Goal: Task Accomplishment & Management: Use online tool/utility

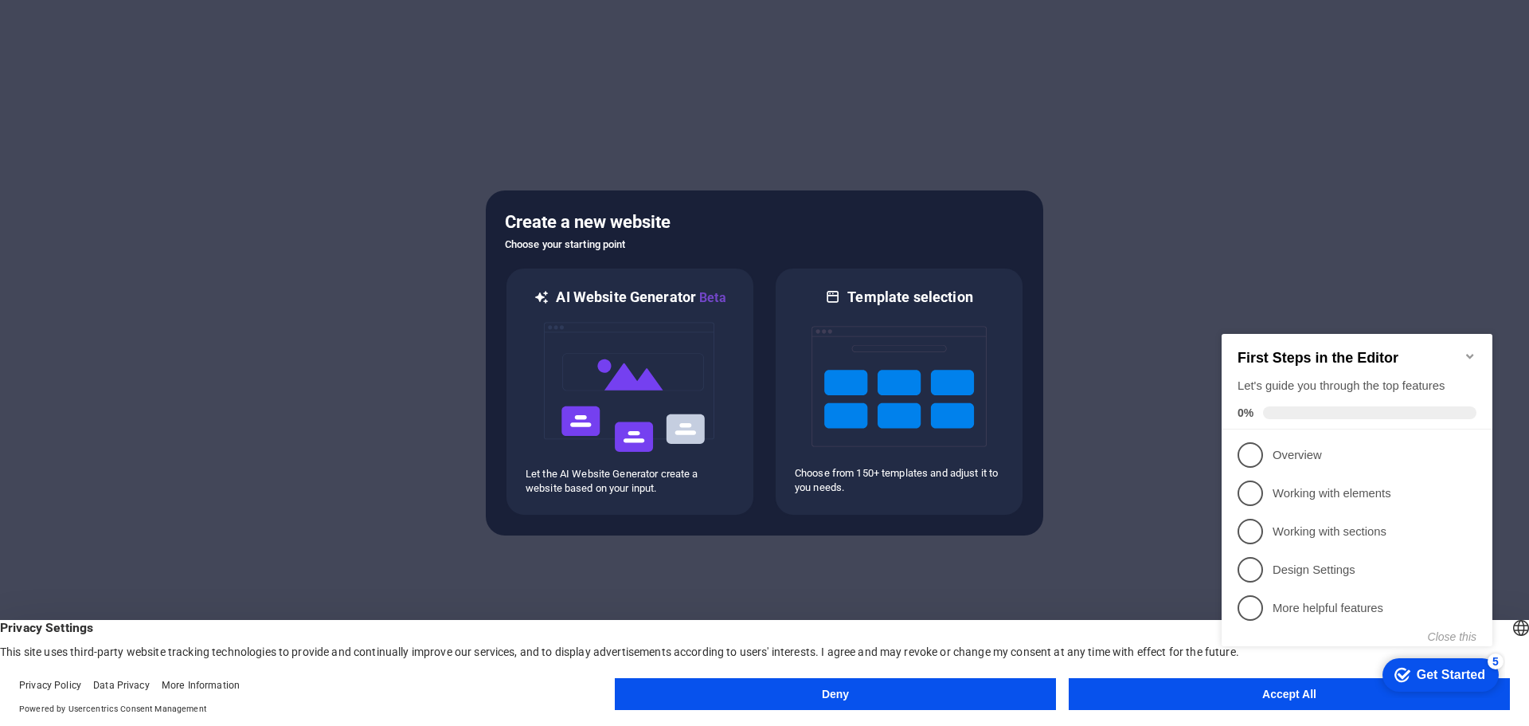
click at [1463, 350] on h2 "First Steps in the Editor" at bounding box center [1357, 358] width 239 height 17
click at [1474, 350] on icon "Minimize checklist" at bounding box center [1470, 356] width 13 height 13
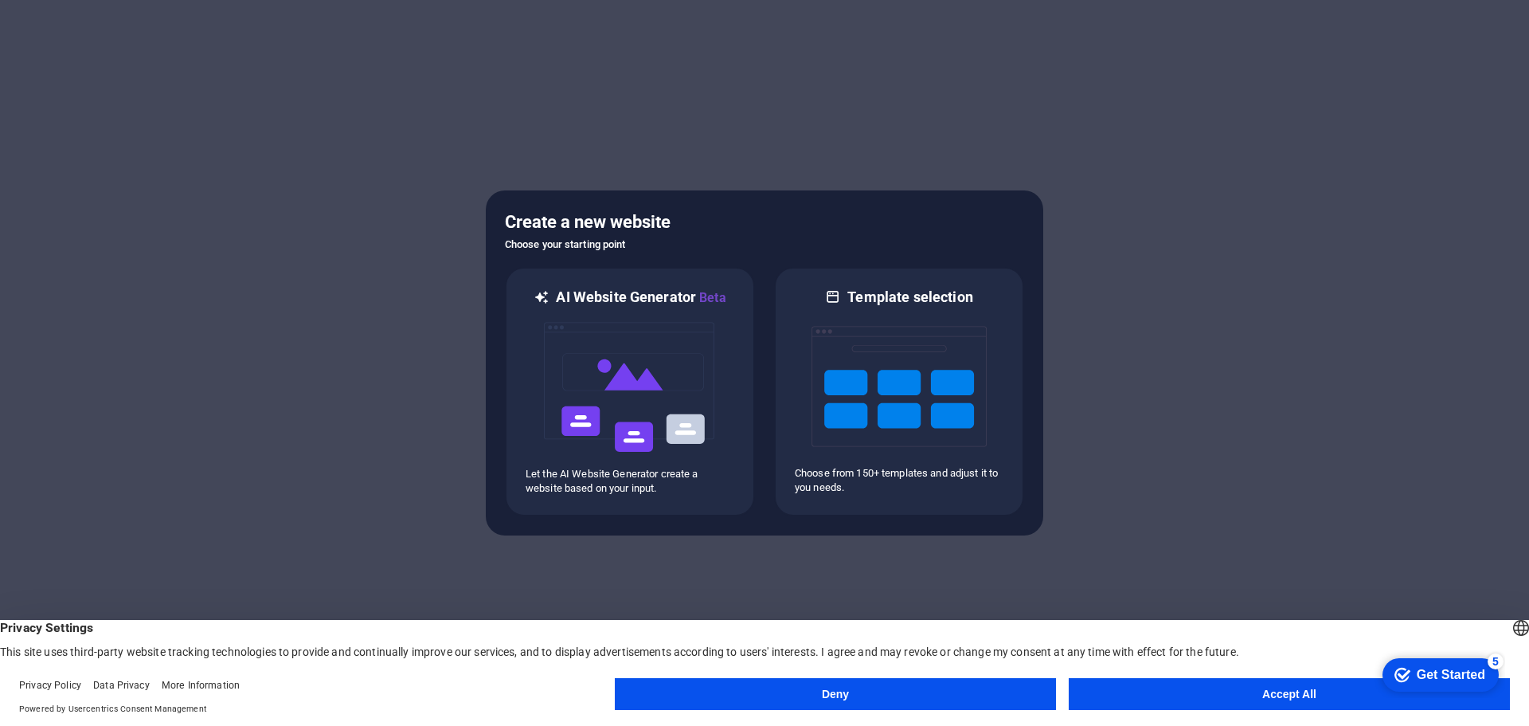
click at [1135, 692] on button "Accept All" at bounding box center [1289, 694] width 441 height 32
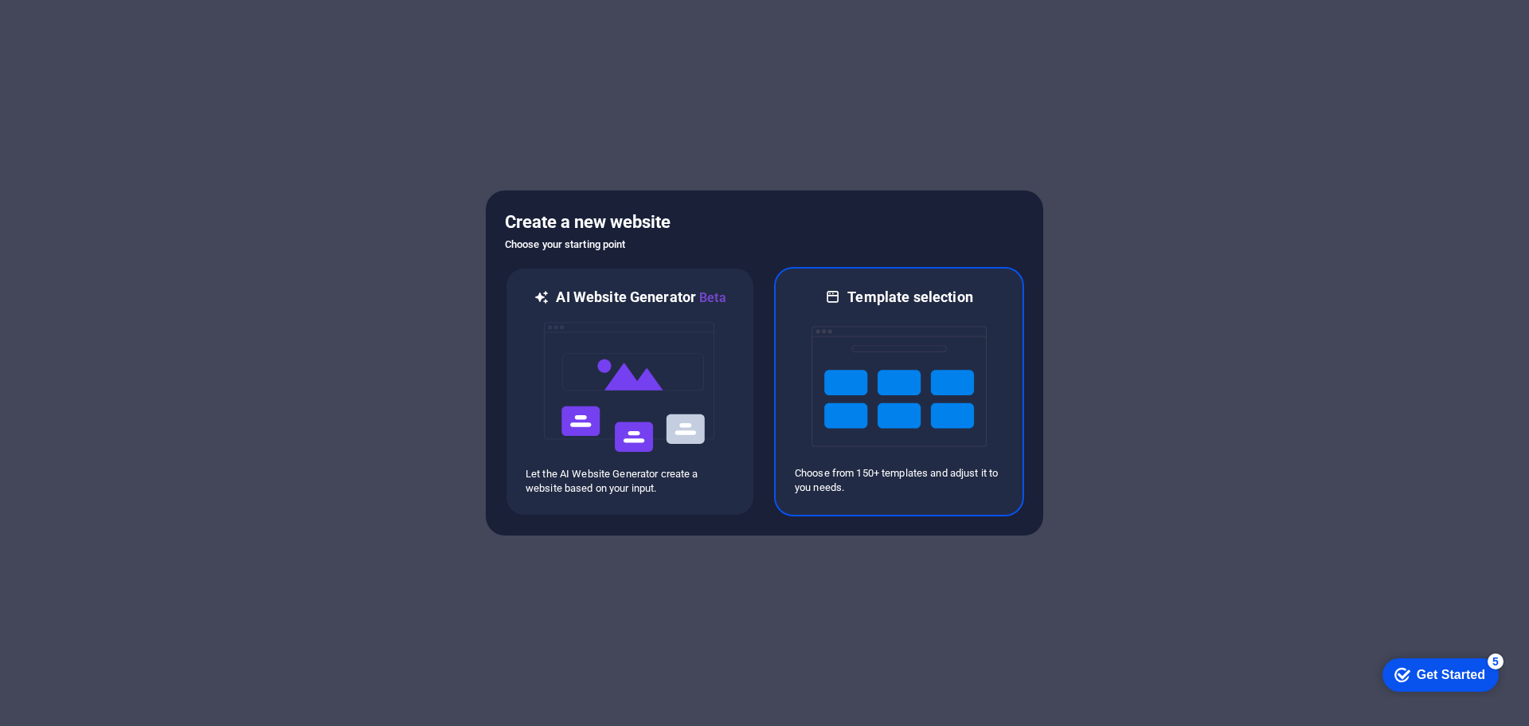
click at [863, 421] on img at bounding box center [899, 386] width 175 height 159
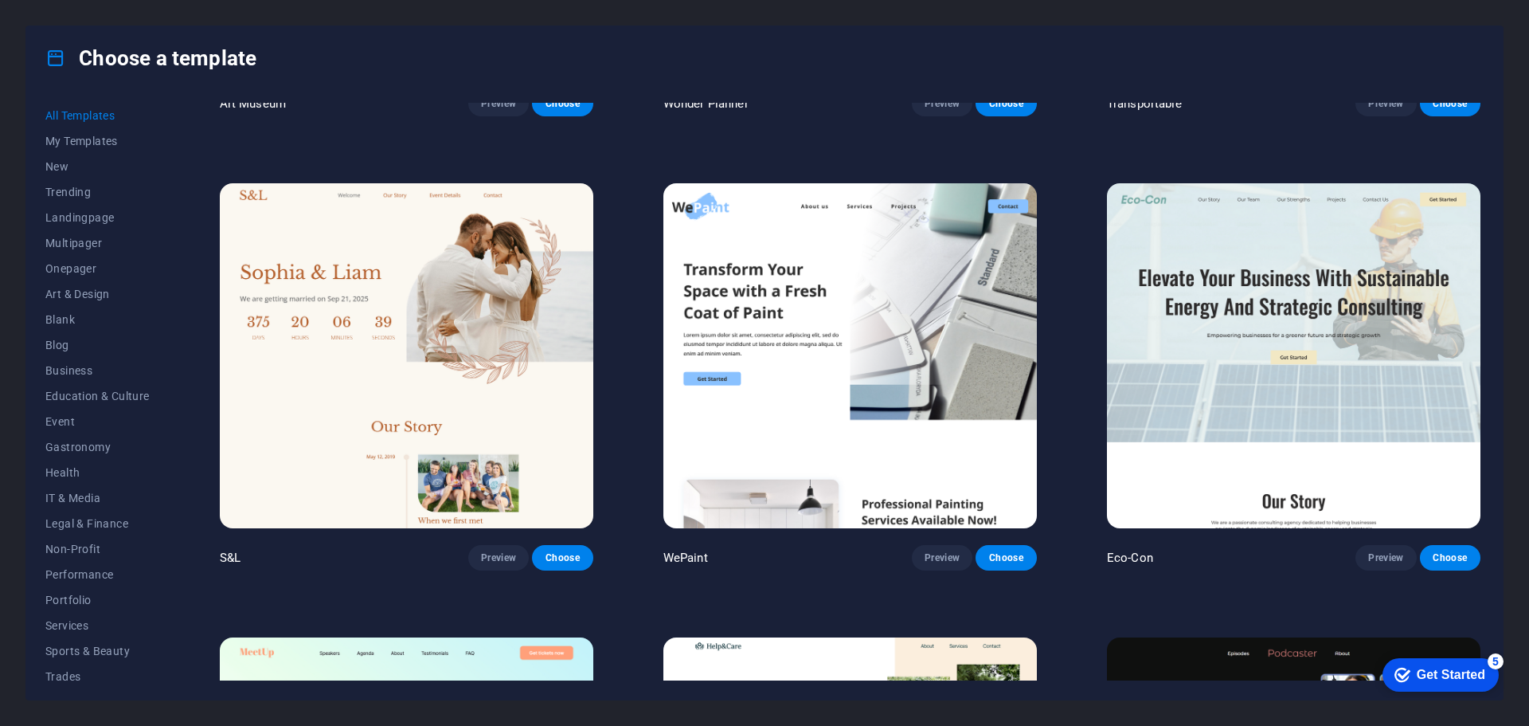
scroll to position [956, 0]
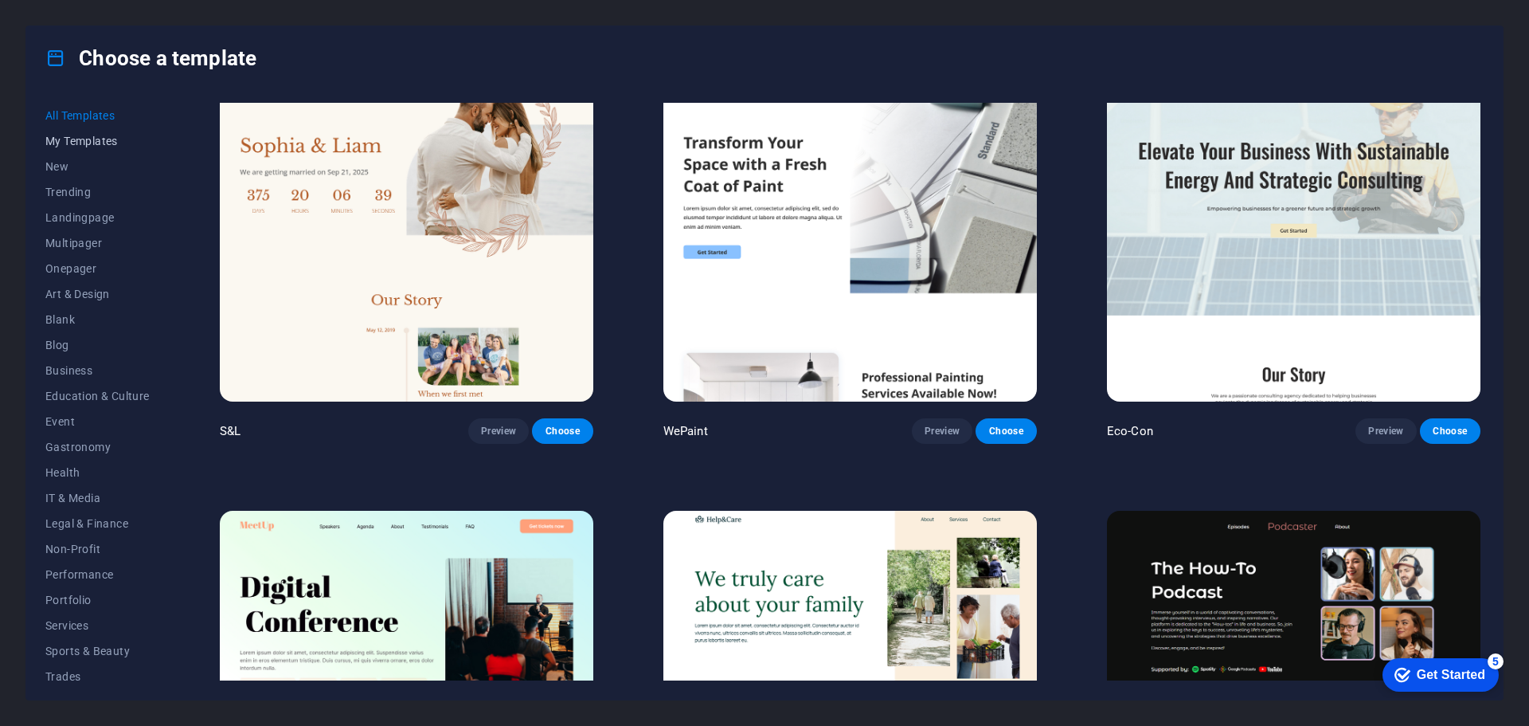
click at [72, 145] on span "My Templates" at bounding box center [97, 141] width 104 height 13
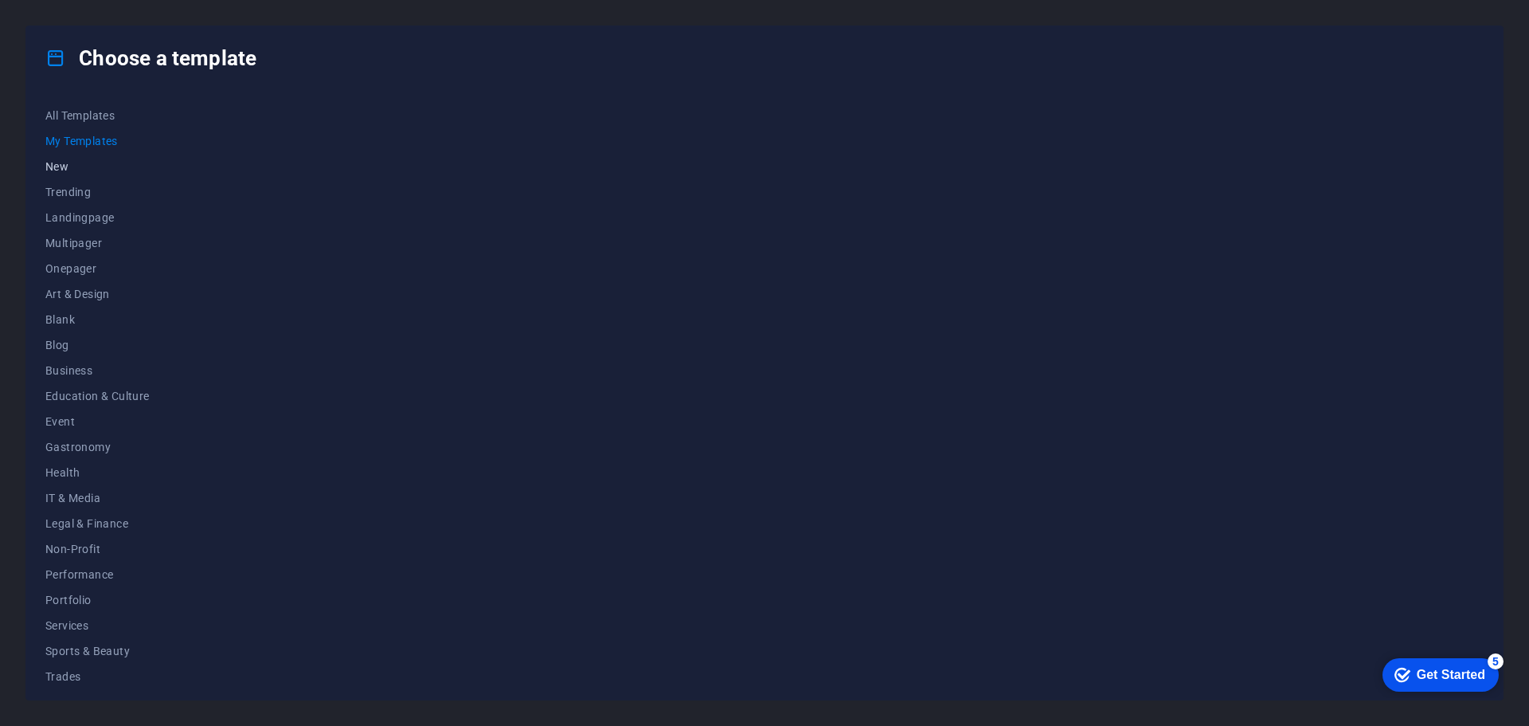
click at [63, 162] on span "New" at bounding box center [97, 166] width 104 height 13
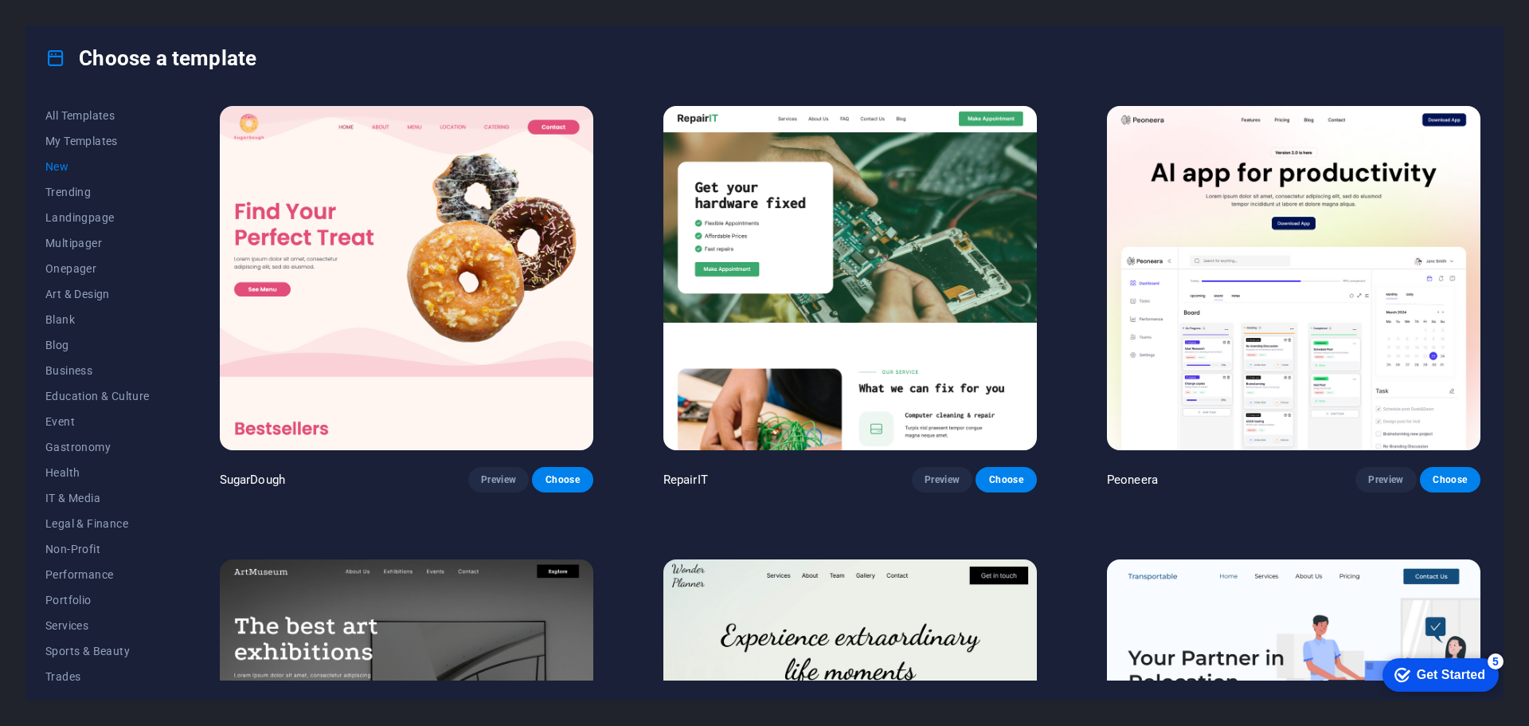
click at [63, 162] on span "New" at bounding box center [97, 166] width 104 height 13
click at [72, 186] on span "Trending" at bounding box center [97, 192] width 104 height 13
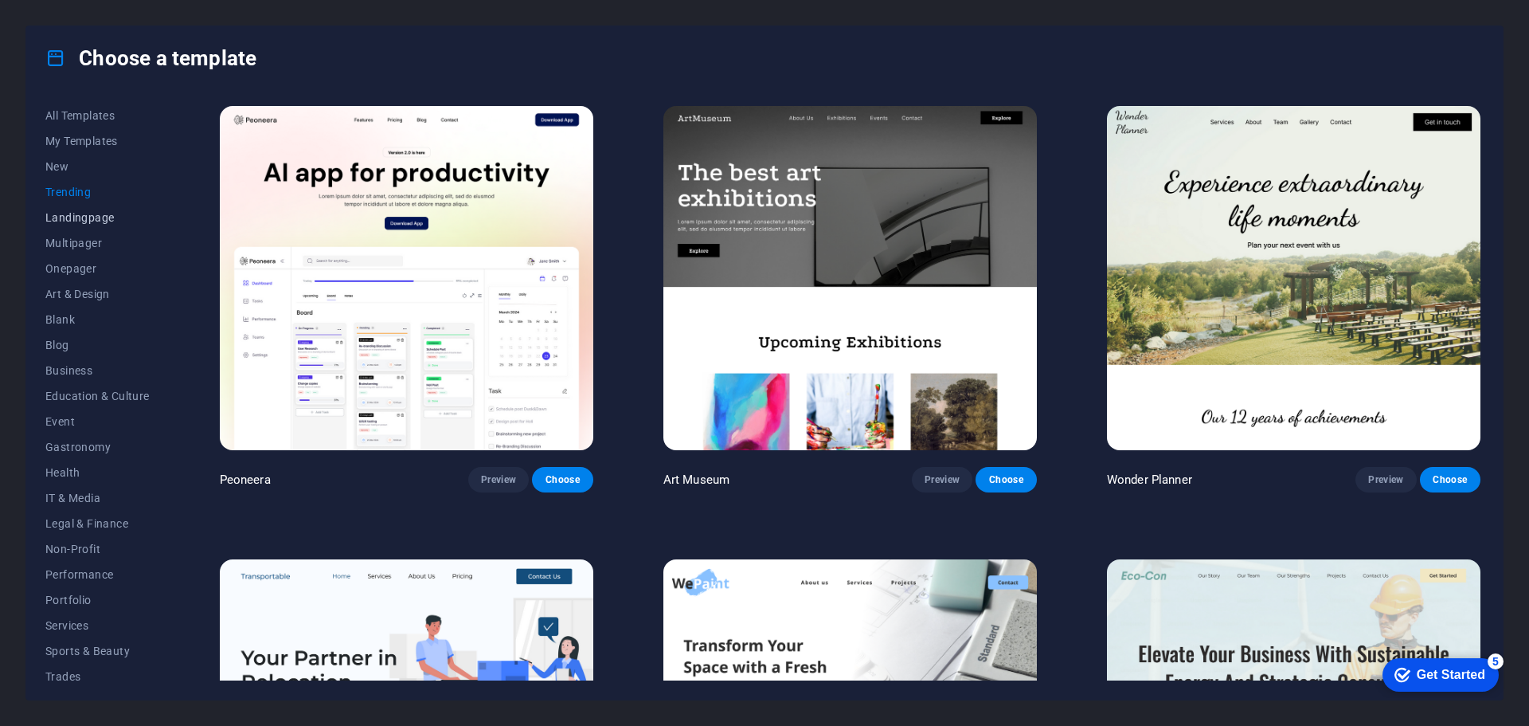
click at [74, 220] on span "Landingpage" at bounding box center [97, 217] width 104 height 13
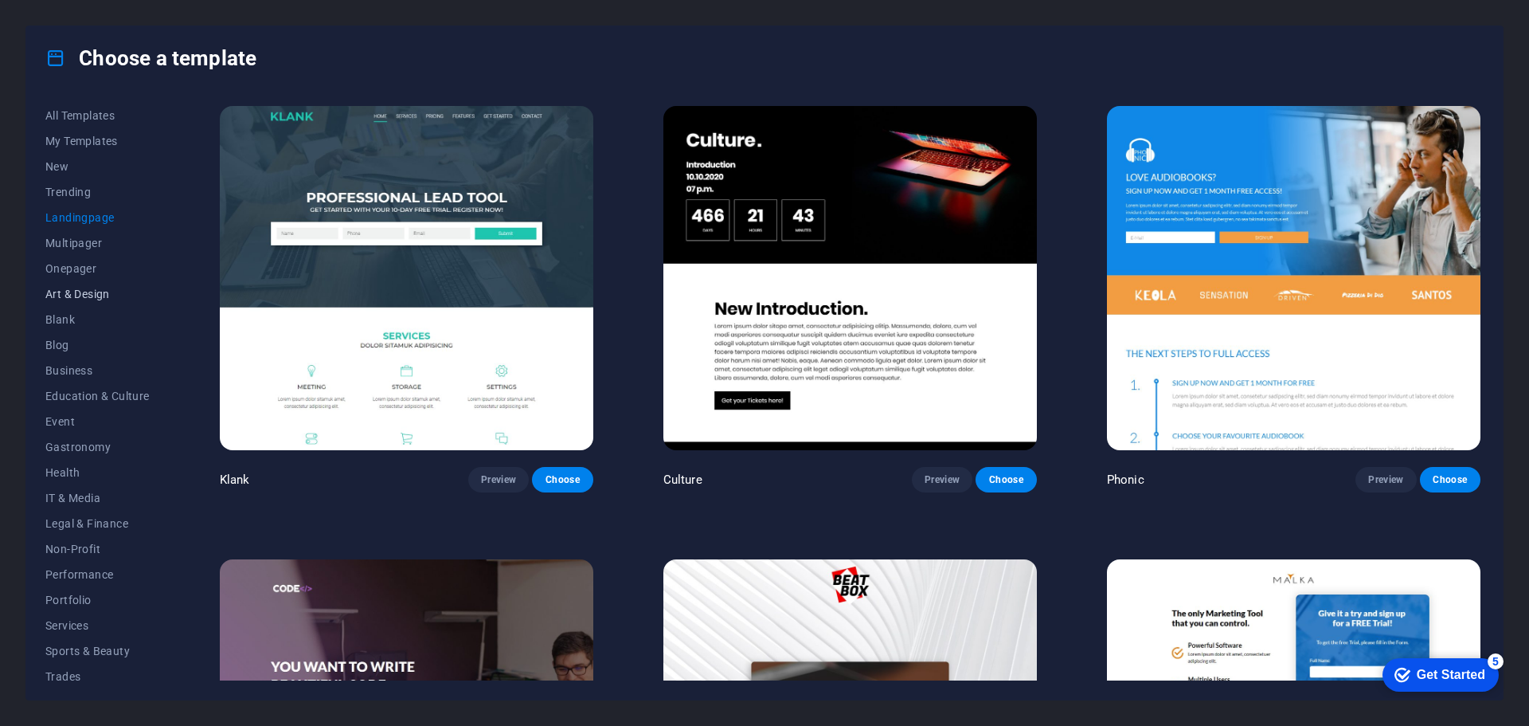
click at [94, 281] on button "Art & Design" at bounding box center [97, 293] width 104 height 25
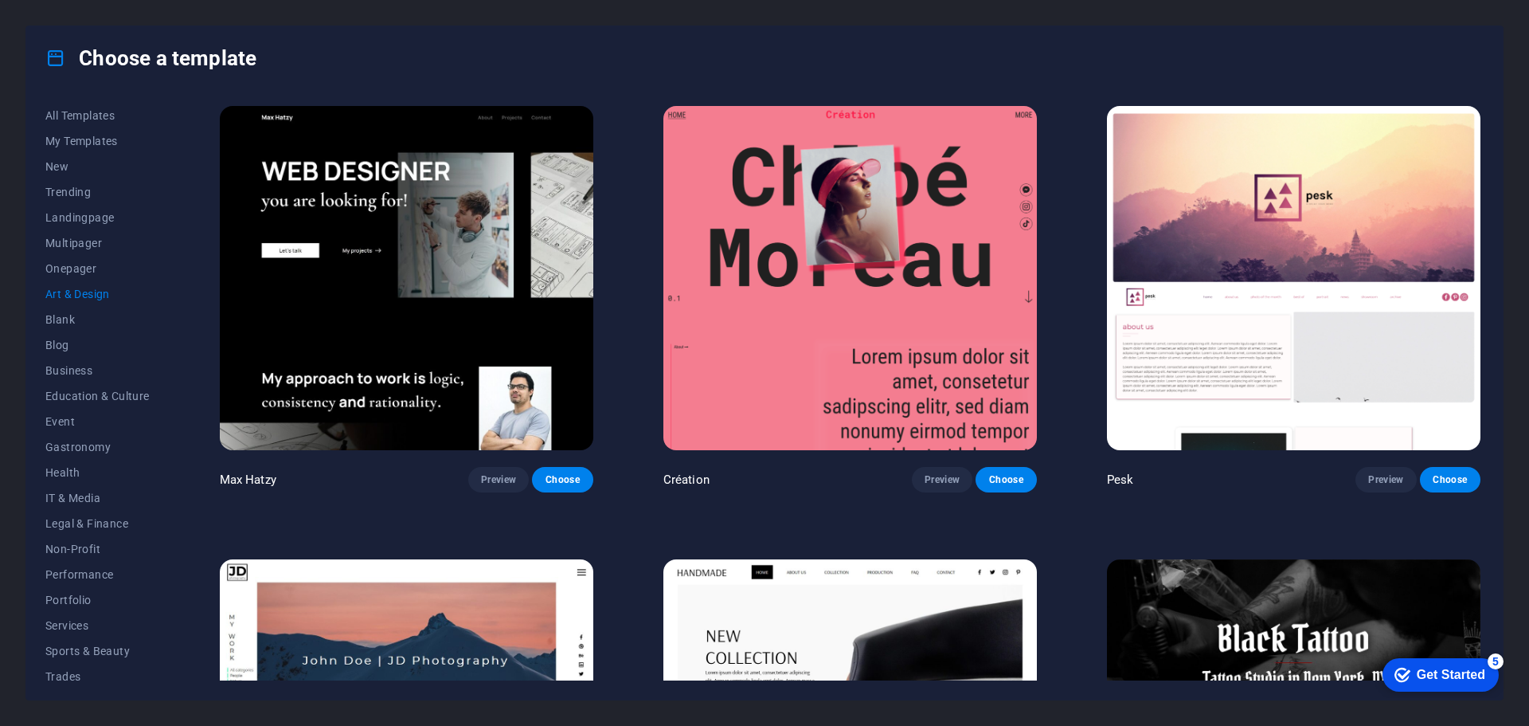
click at [59, 57] on icon at bounding box center [55, 58] width 21 height 21
click at [62, 96] on div "All Templates My Templates New Trending Landingpage Multipager Onepager Art & D…" at bounding box center [764, 394] width 1477 height 609
click at [62, 122] on button "All Templates" at bounding box center [97, 115] width 104 height 25
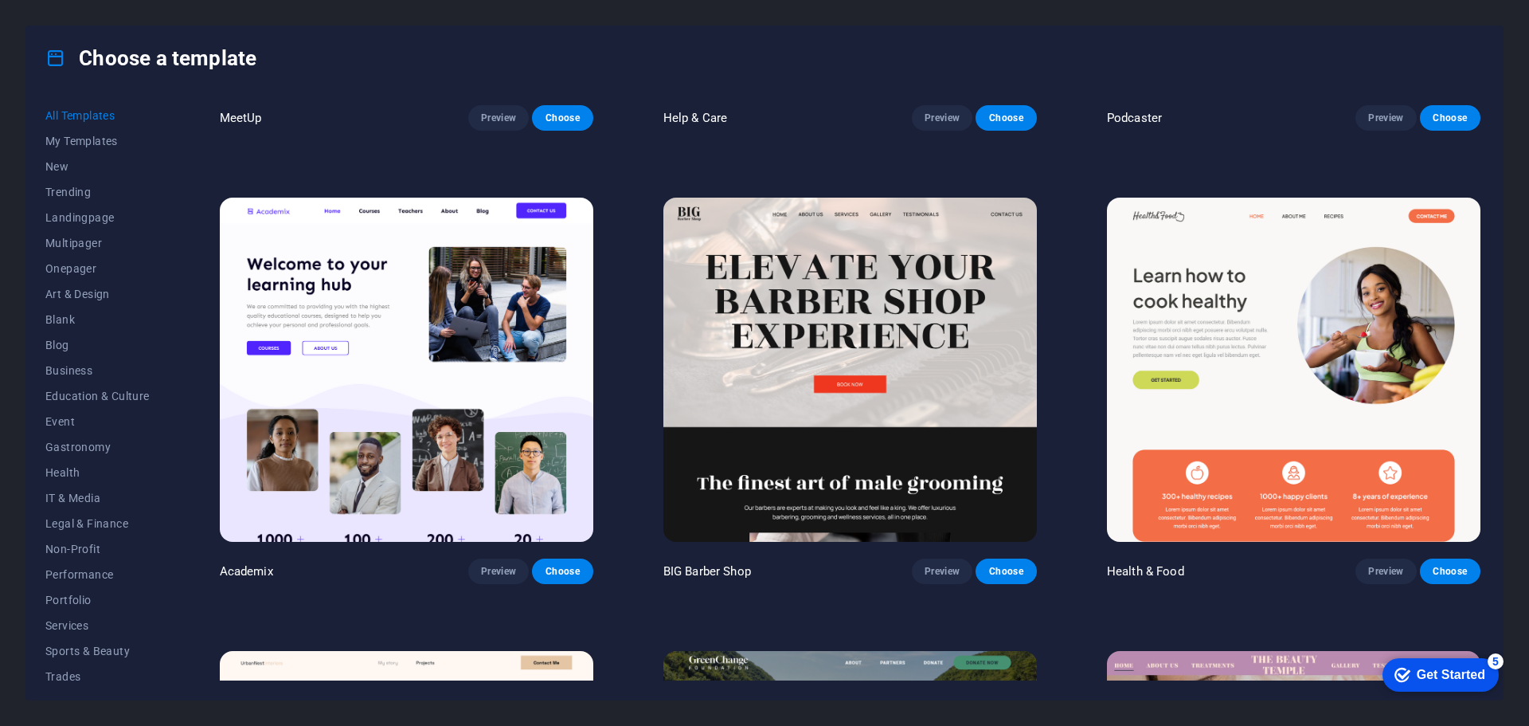
scroll to position [1752, 0]
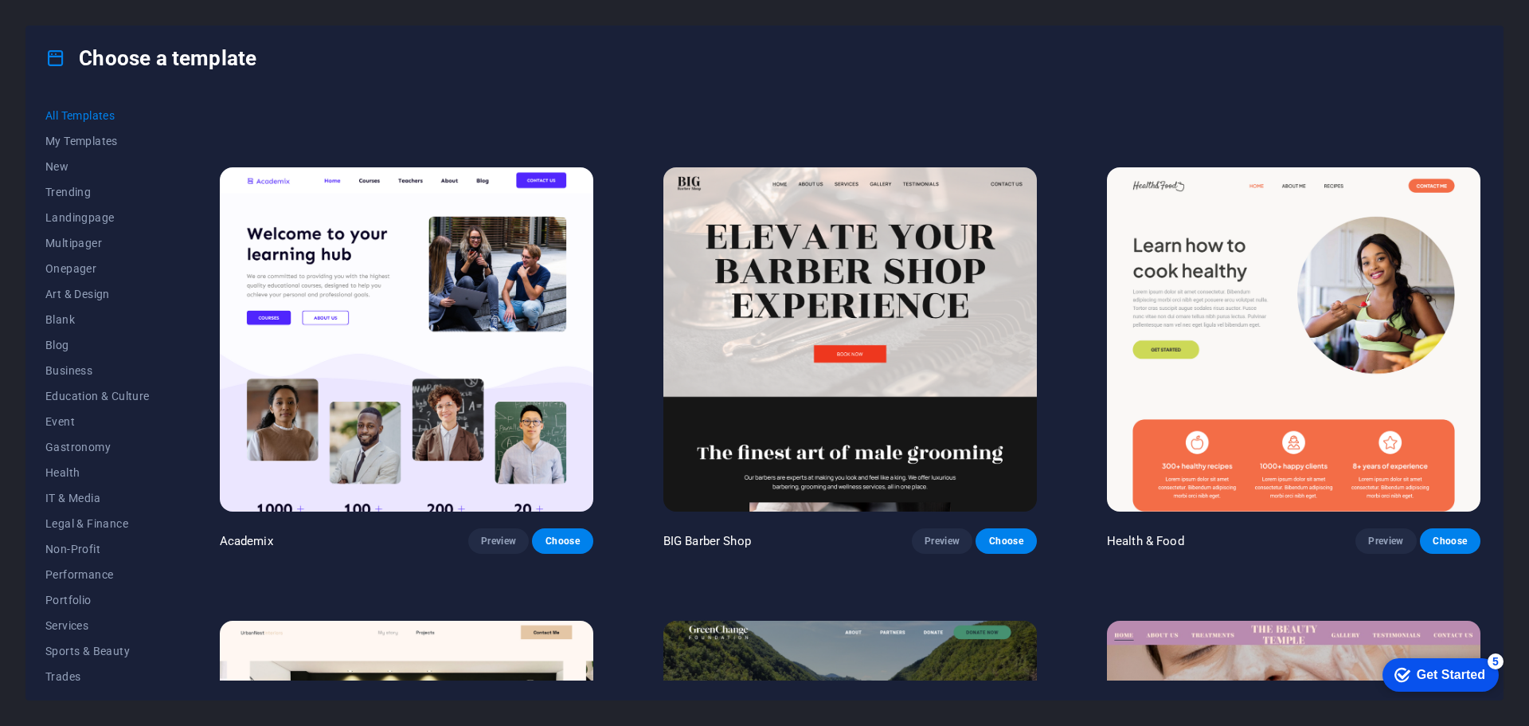
click at [1484, 151] on div "All Templates My Templates New Trending Landingpage Multipager Onepager Art & D…" at bounding box center [764, 394] width 1477 height 609
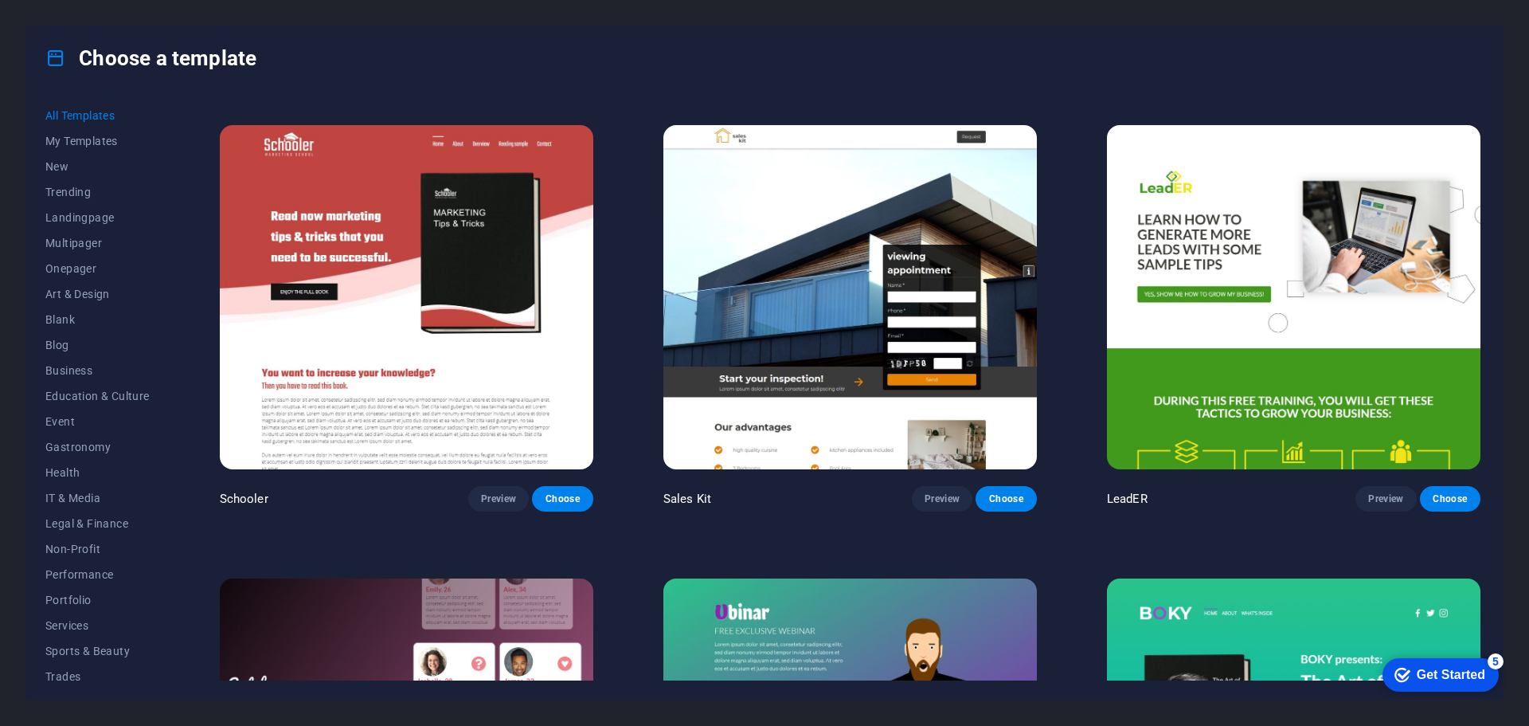
scroll to position [24199, 0]
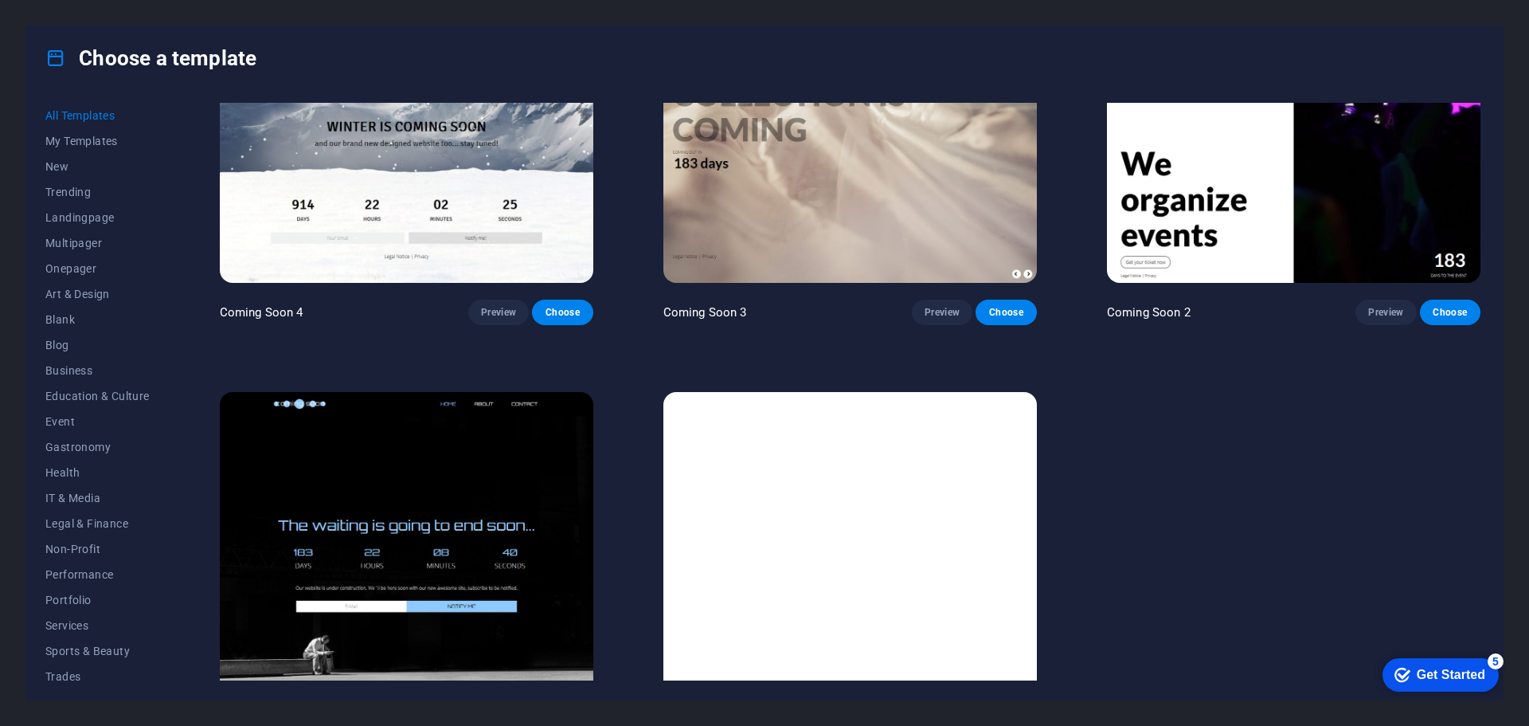
click at [981, 512] on img at bounding box center [851, 564] width 374 height 344
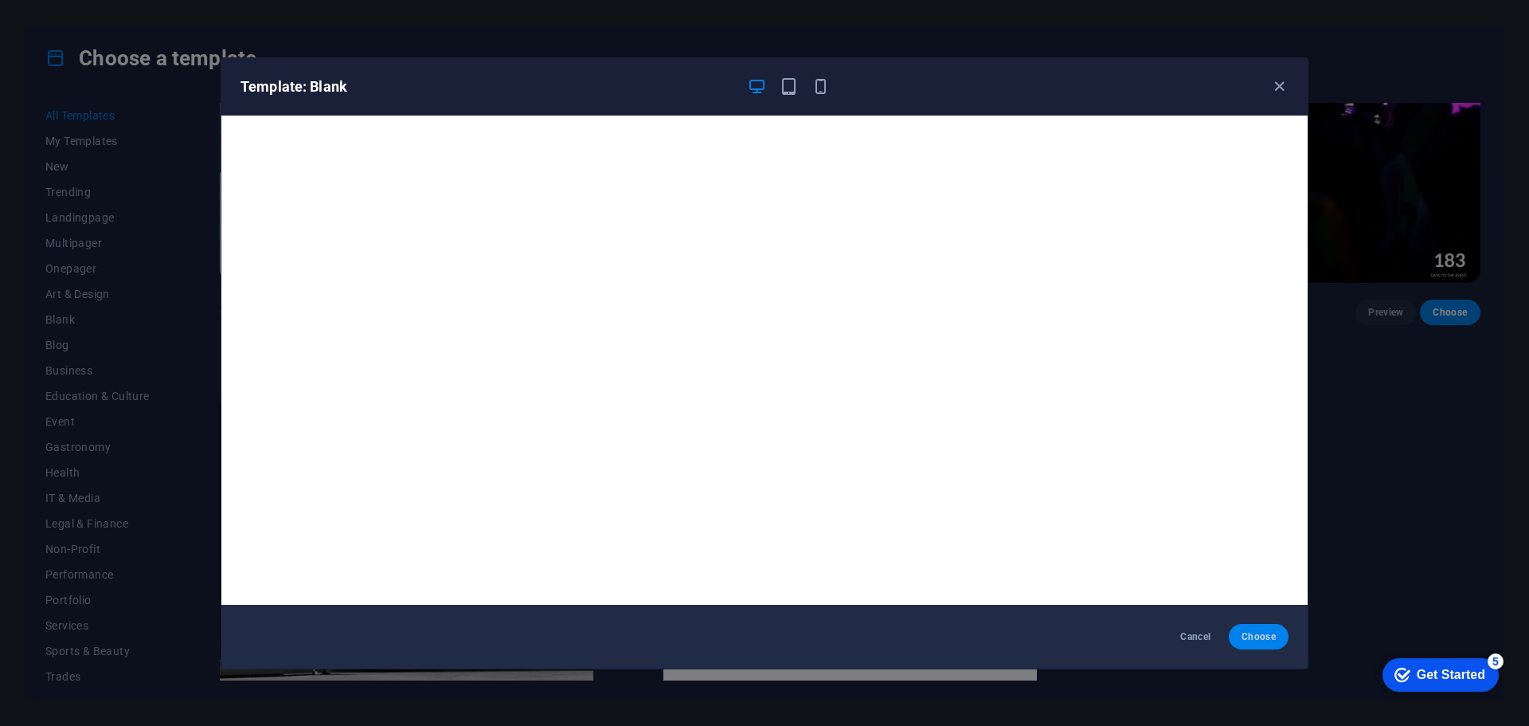
click at [1259, 639] on span "Choose" at bounding box center [1259, 636] width 34 height 13
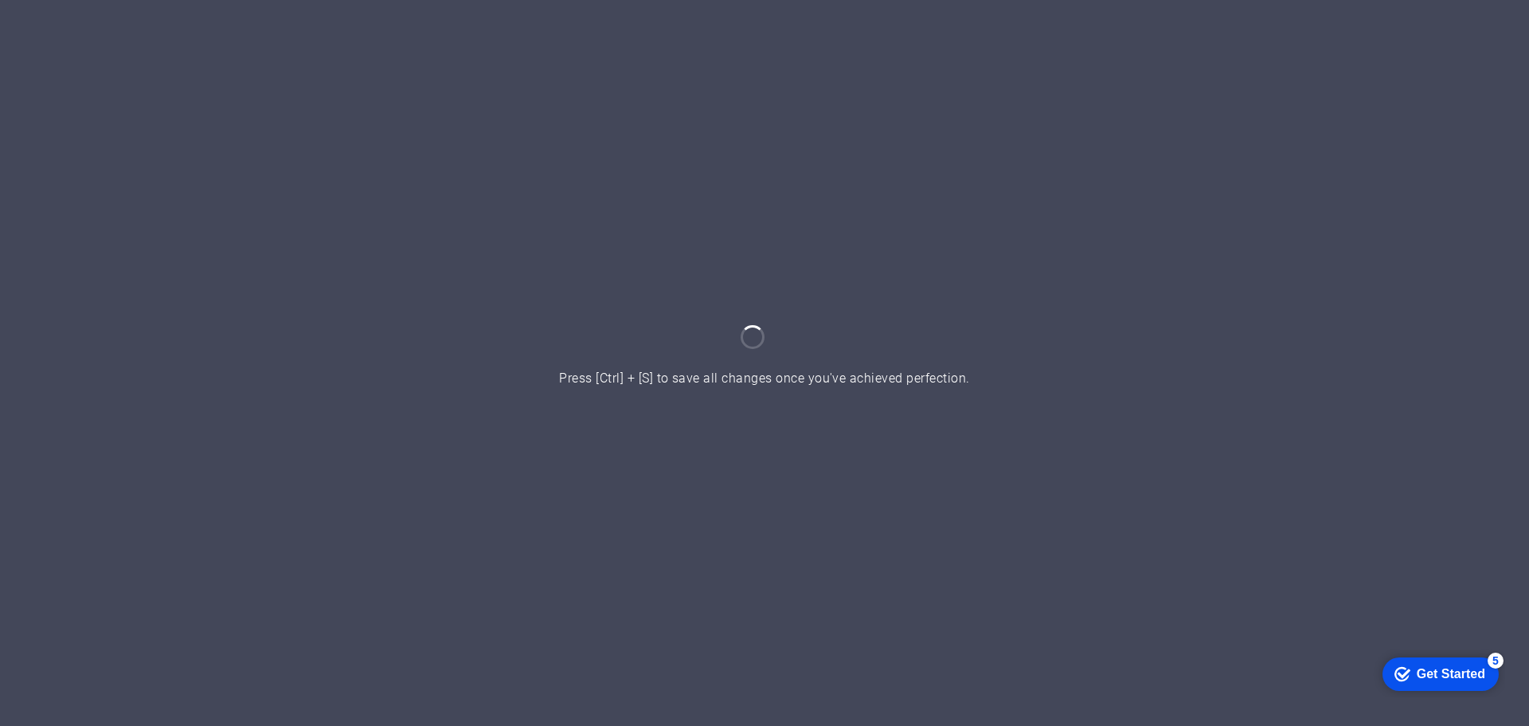
click at [876, 307] on div at bounding box center [764, 363] width 1529 height 726
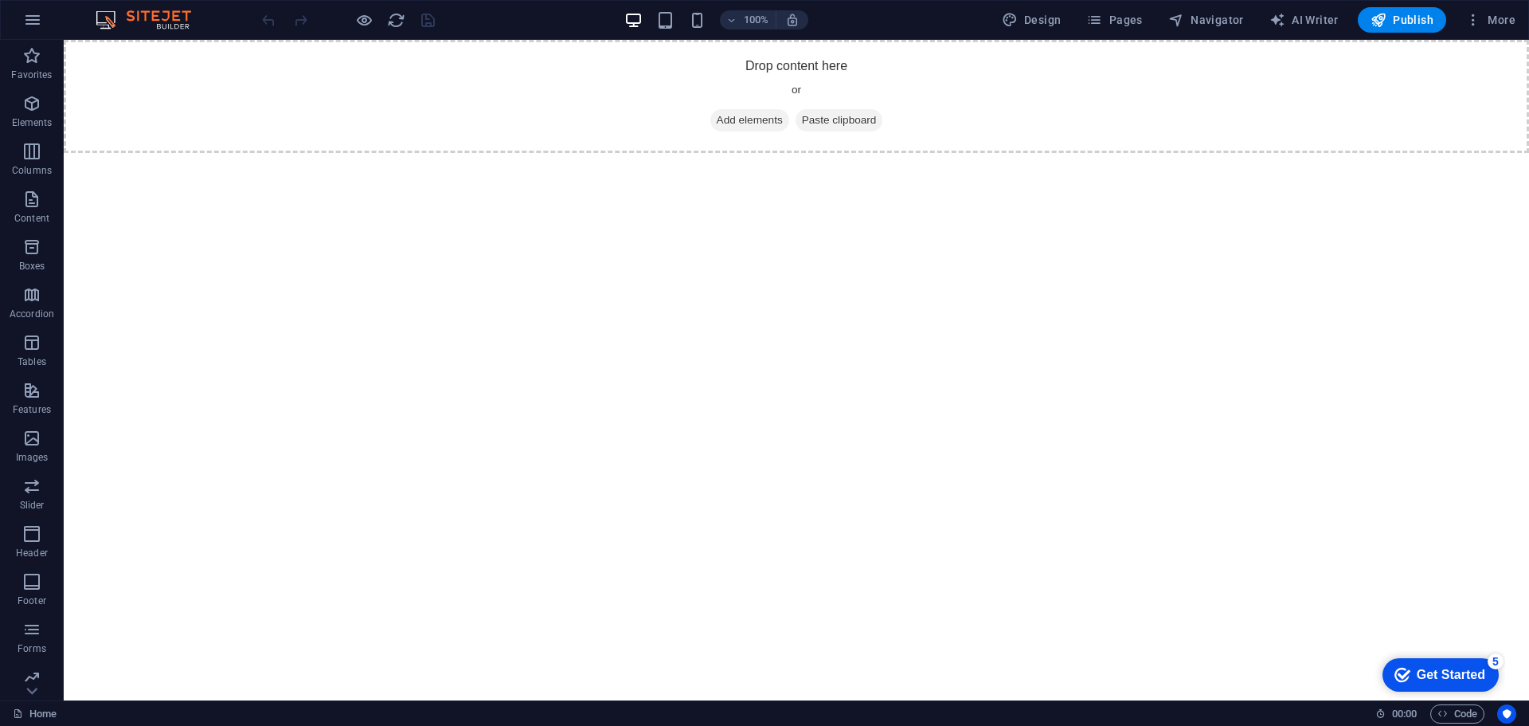
click at [296, 153] on html "Skip to main content Drop content here or Add elements Paste clipboard" at bounding box center [797, 96] width 1466 height 113
